Goal: Information Seeking & Learning: Stay updated

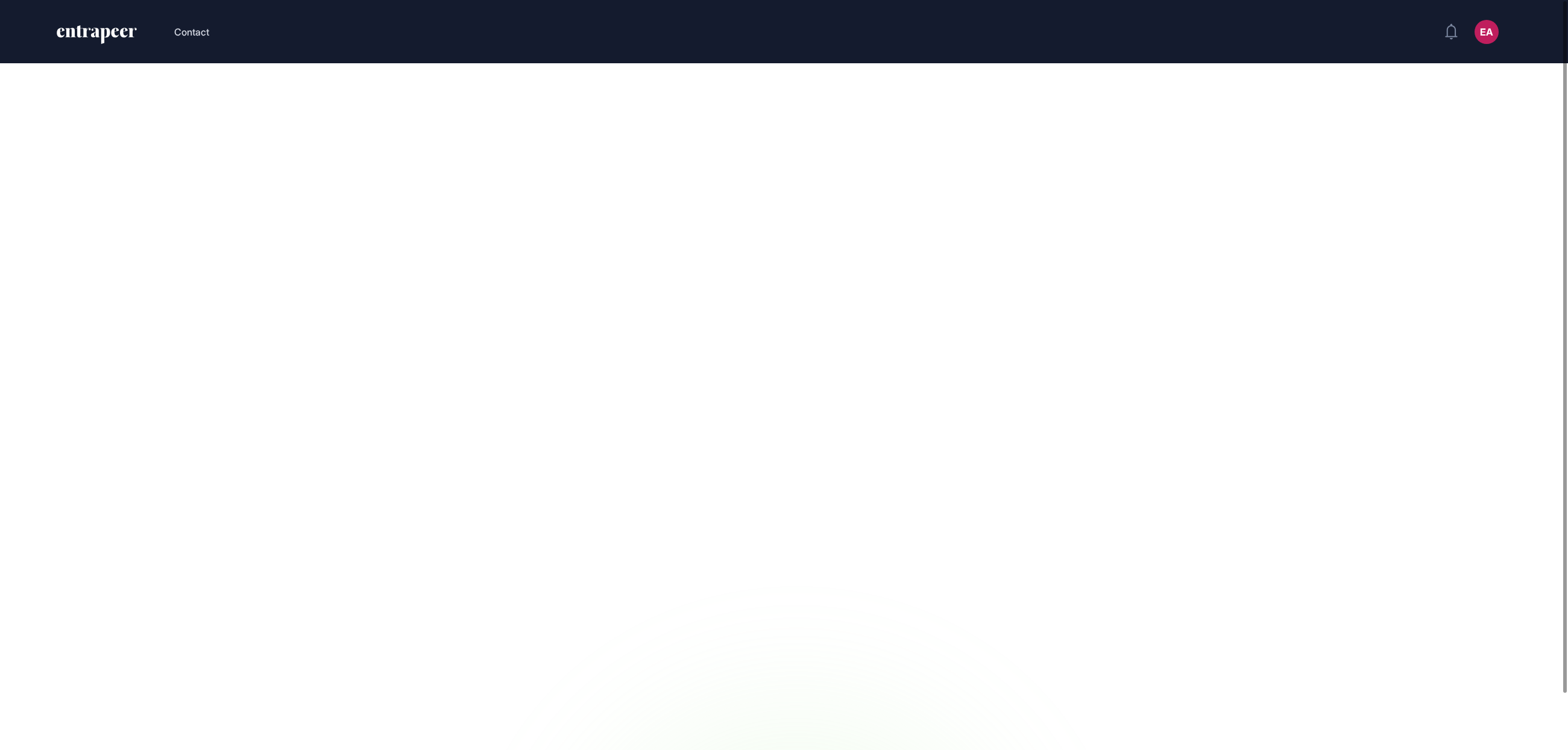
click at [354, 156] on main at bounding box center [784, 420] width 1568 height 713
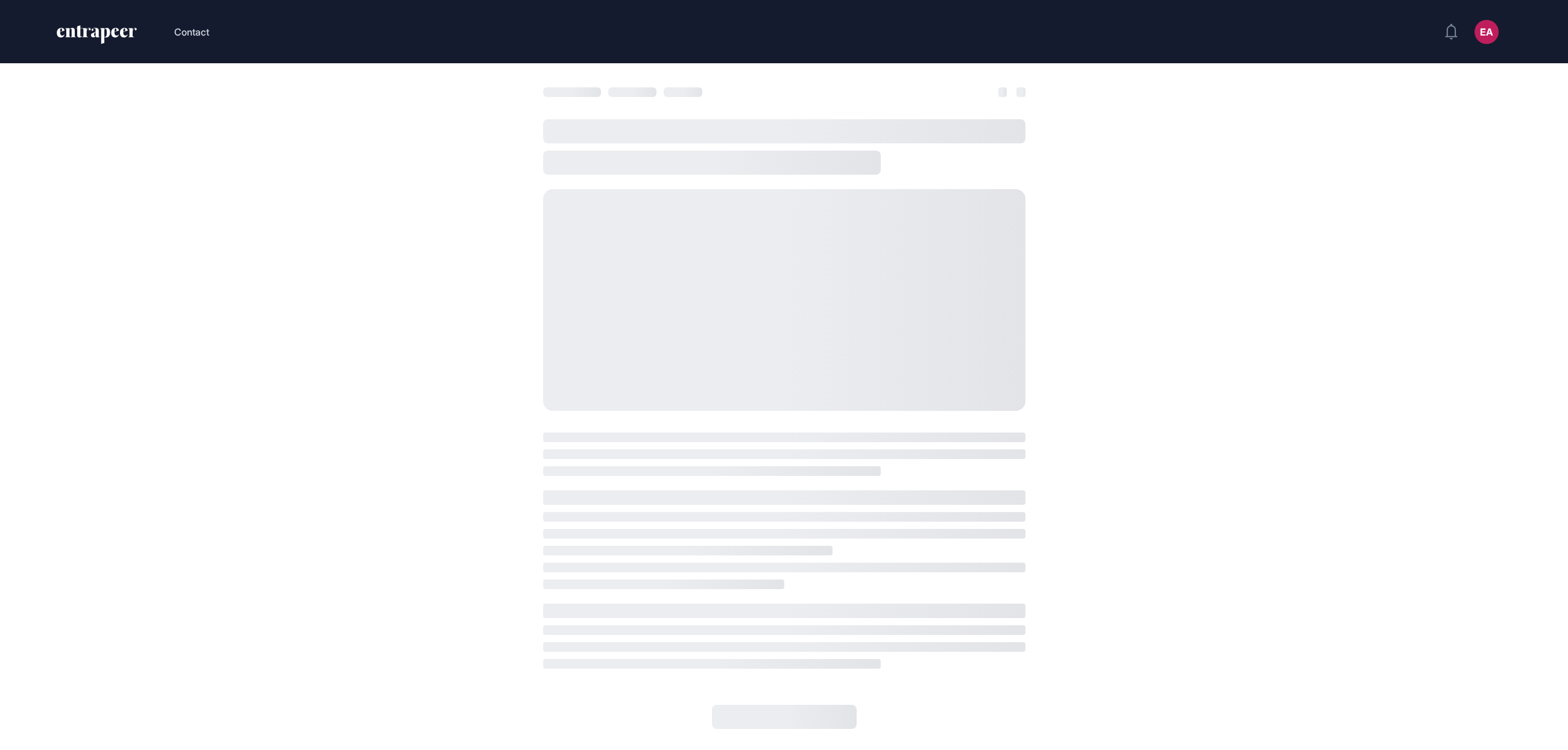
scroll to position [1, 1]
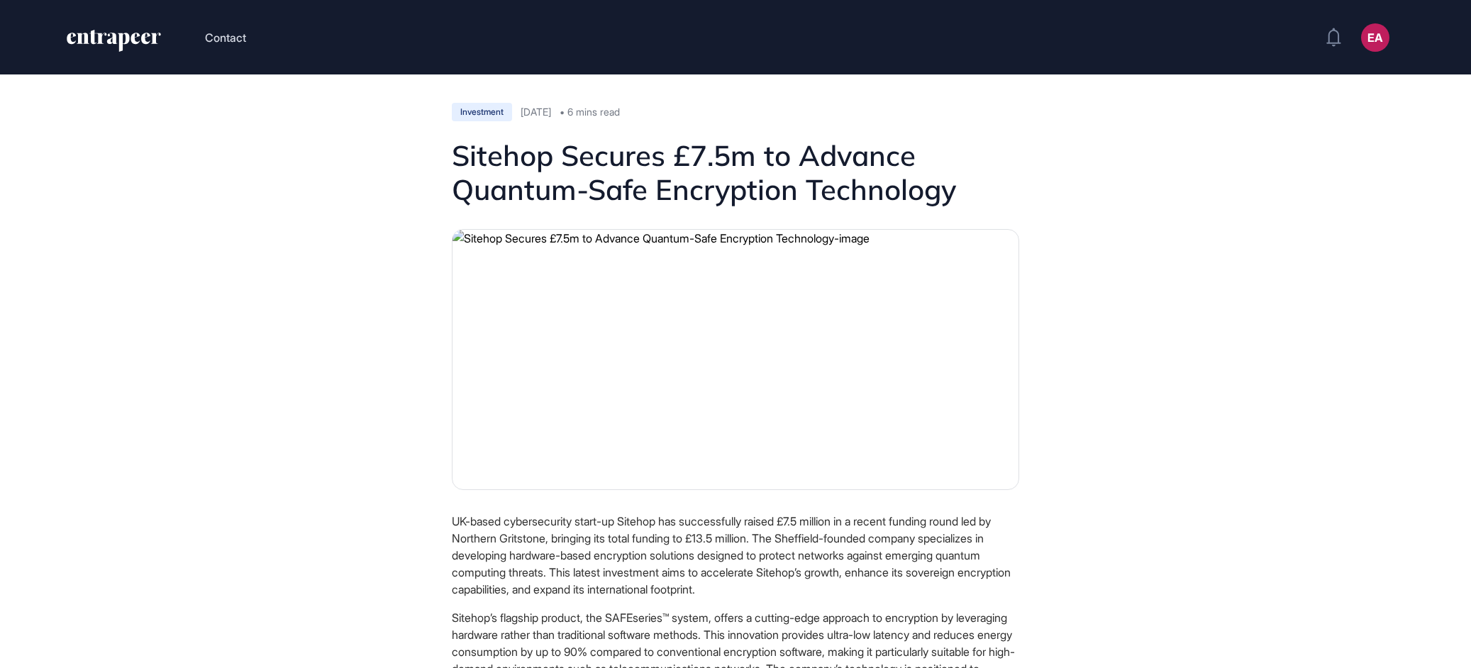
scroll to position [668, 1471]
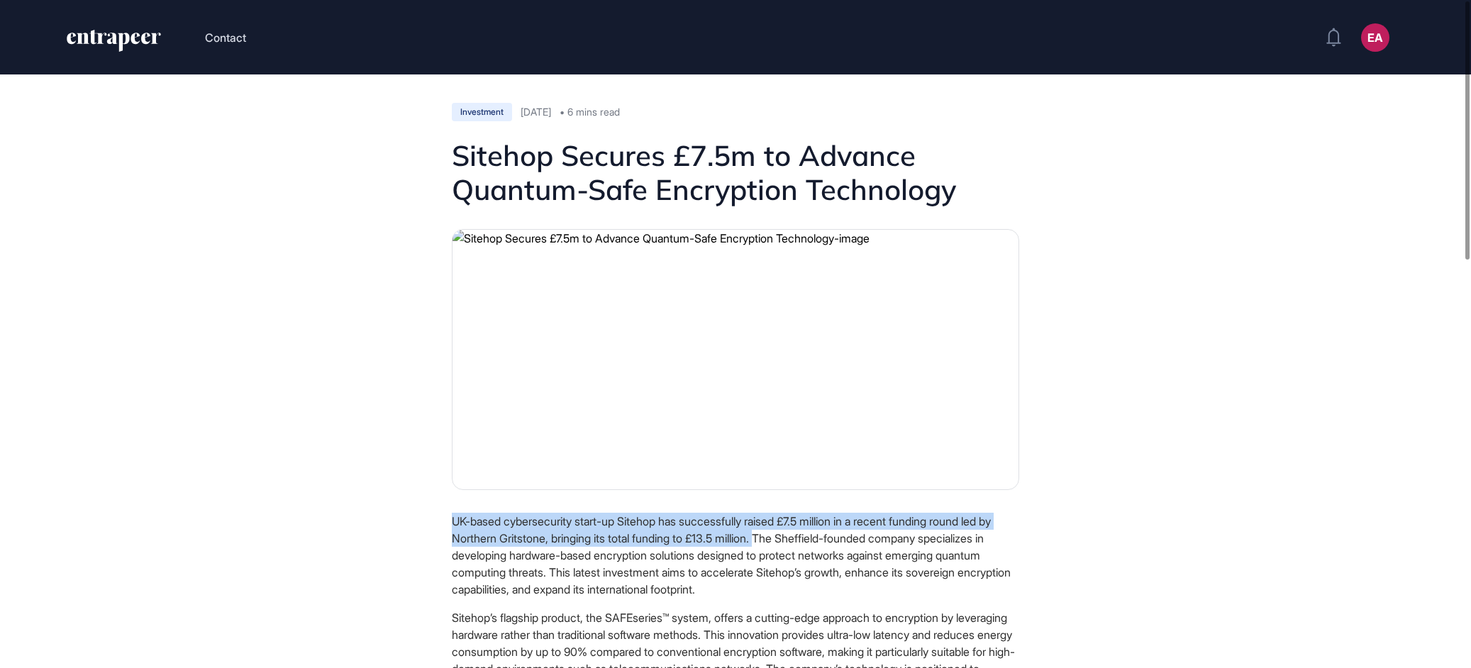
drag, startPoint x: 448, startPoint y: 521, endPoint x: 790, endPoint y: 543, distance: 342.6
copy p "UK-based cybersecurity start-up Sitehop has successfully raised £7.5 million in…"
